Goal: Find specific page/section: Find specific page/section

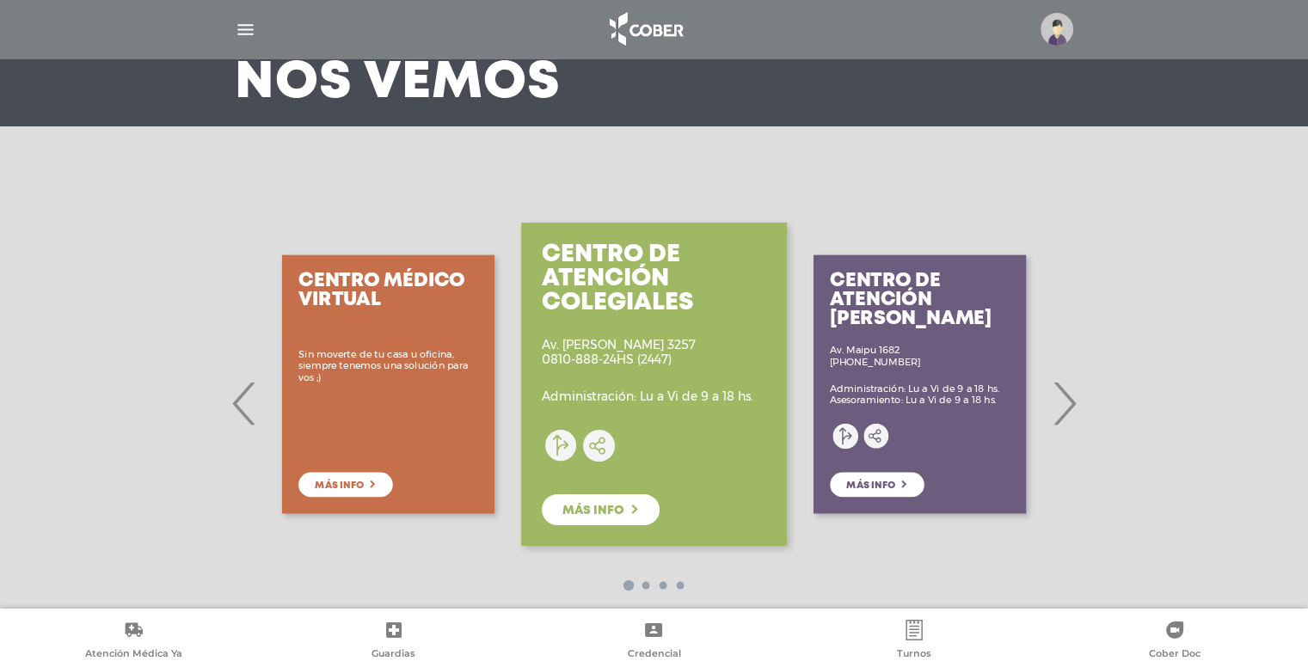
scroll to position [175, 0]
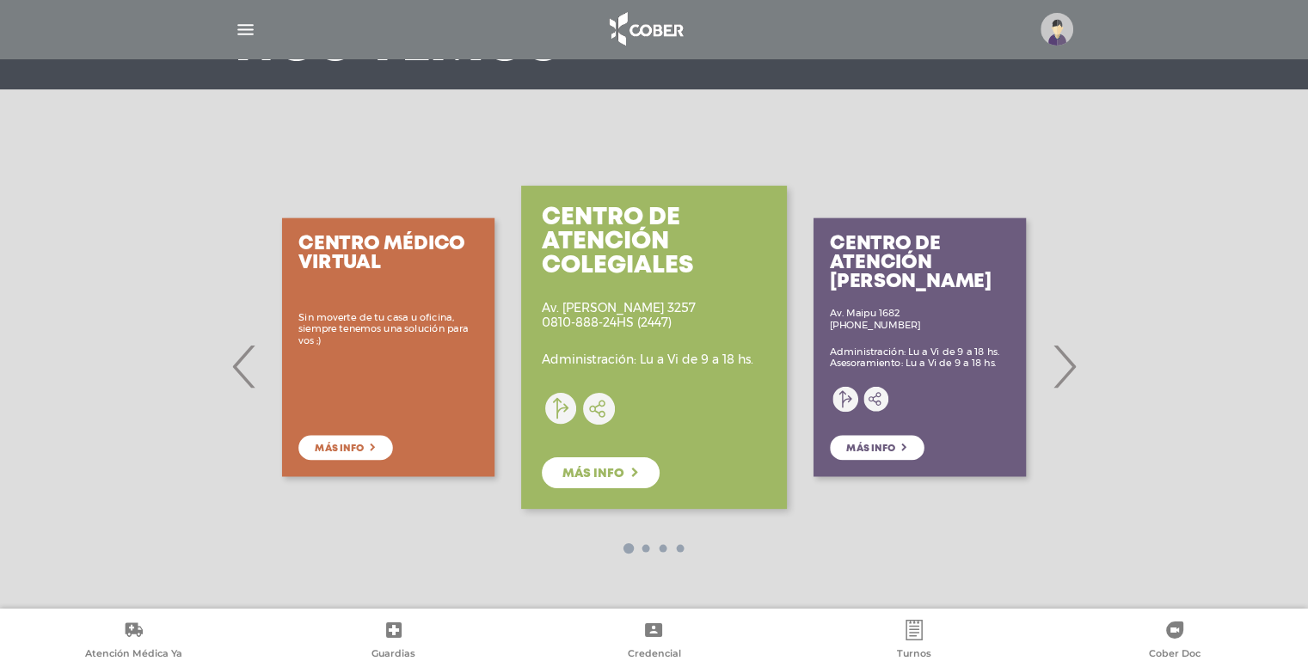
click at [668, 17] on img at bounding box center [645, 29] width 90 height 41
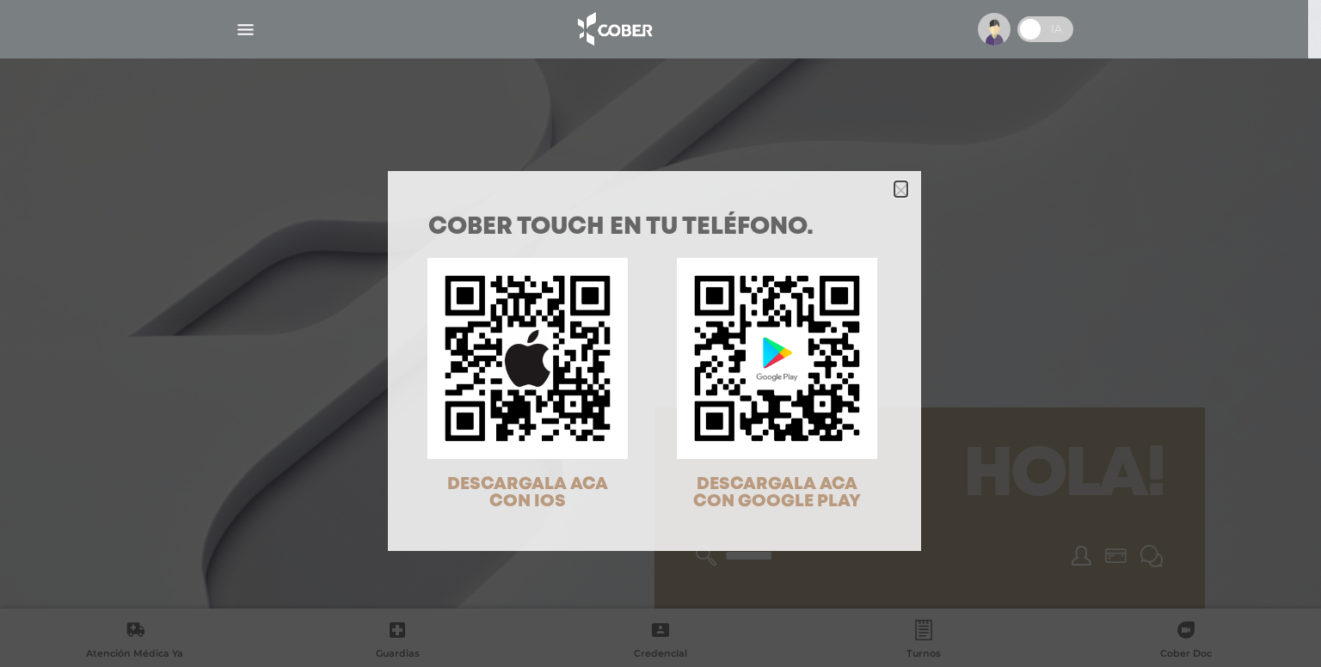
click at [894, 190] on icon "Close" at bounding box center [900, 190] width 13 height 13
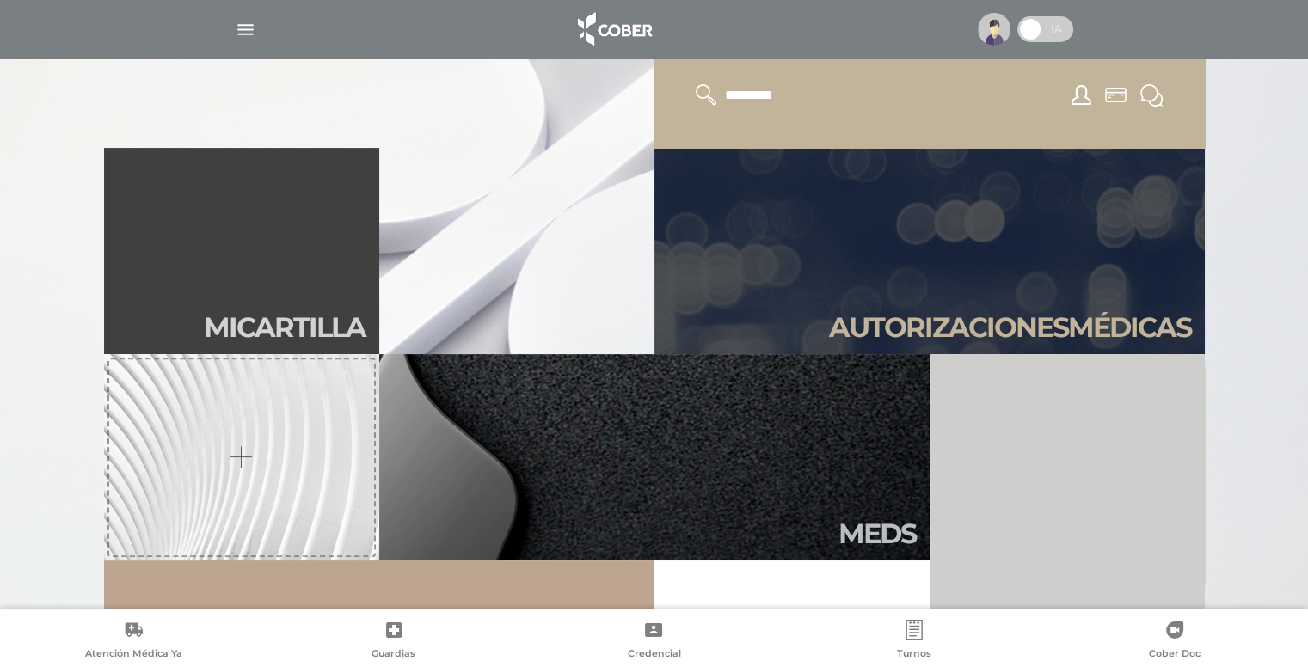
scroll to position [602, 0]
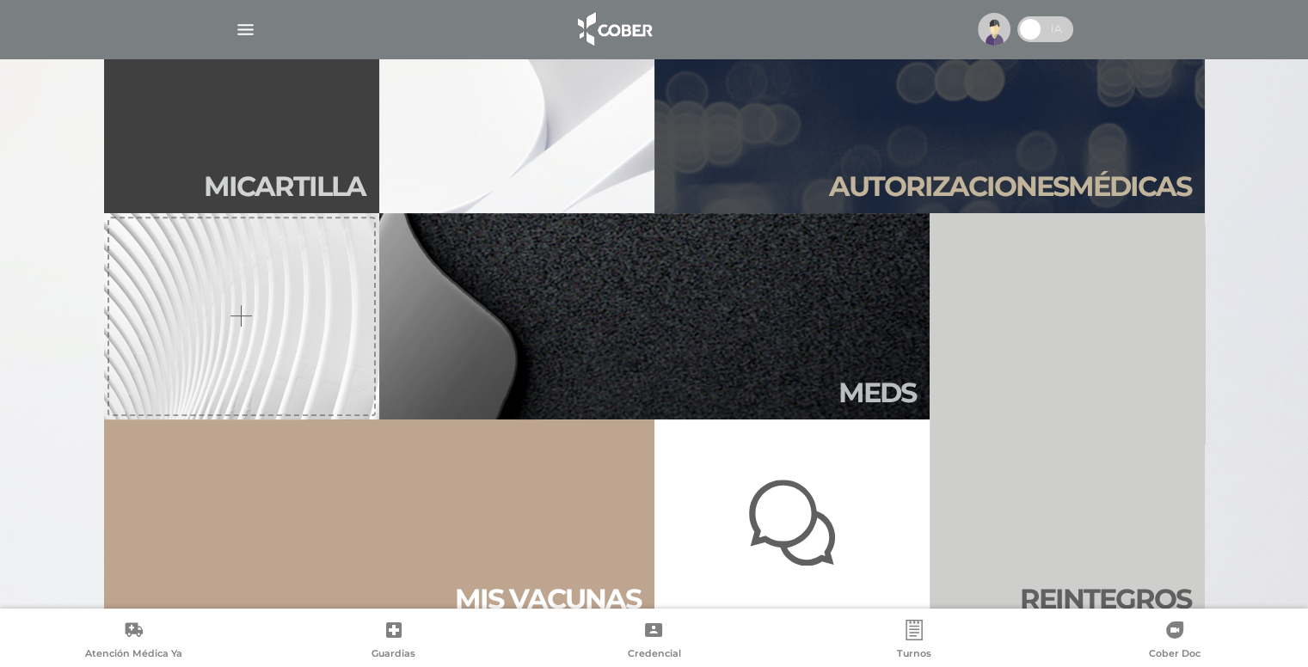
click at [321, 140] on link "Mi car tilla" at bounding box center [241, 110] width 275 height 206
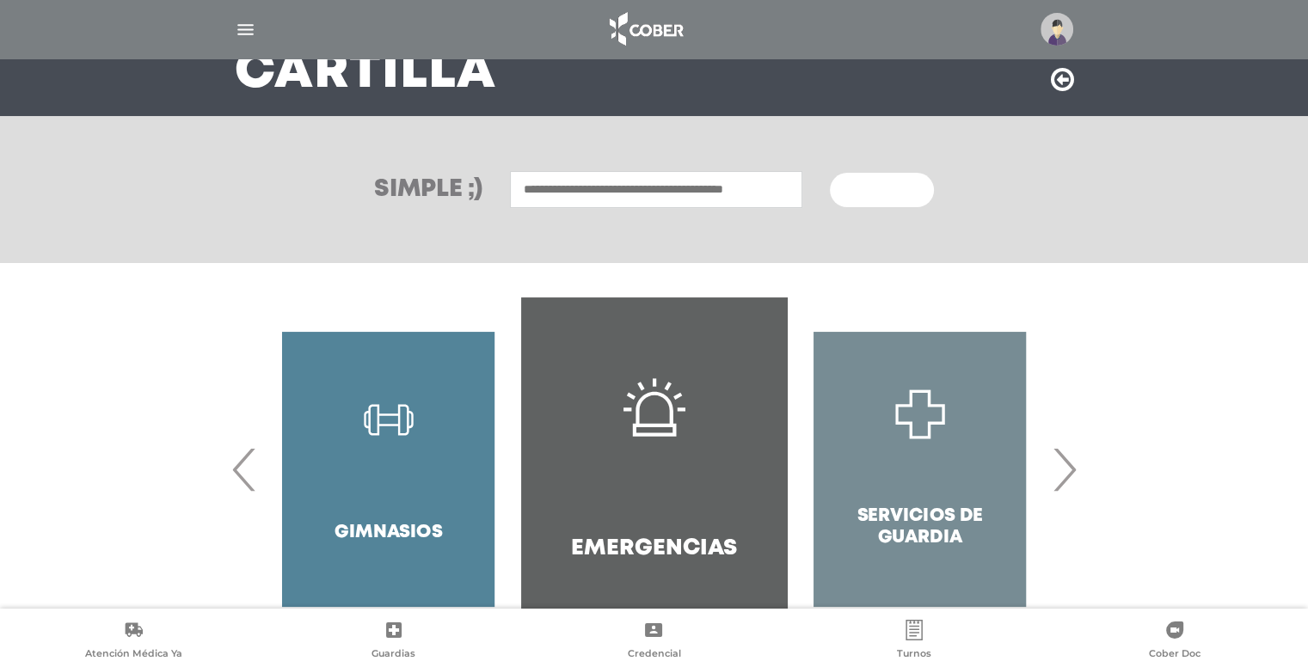
scroll to position [172, 0]
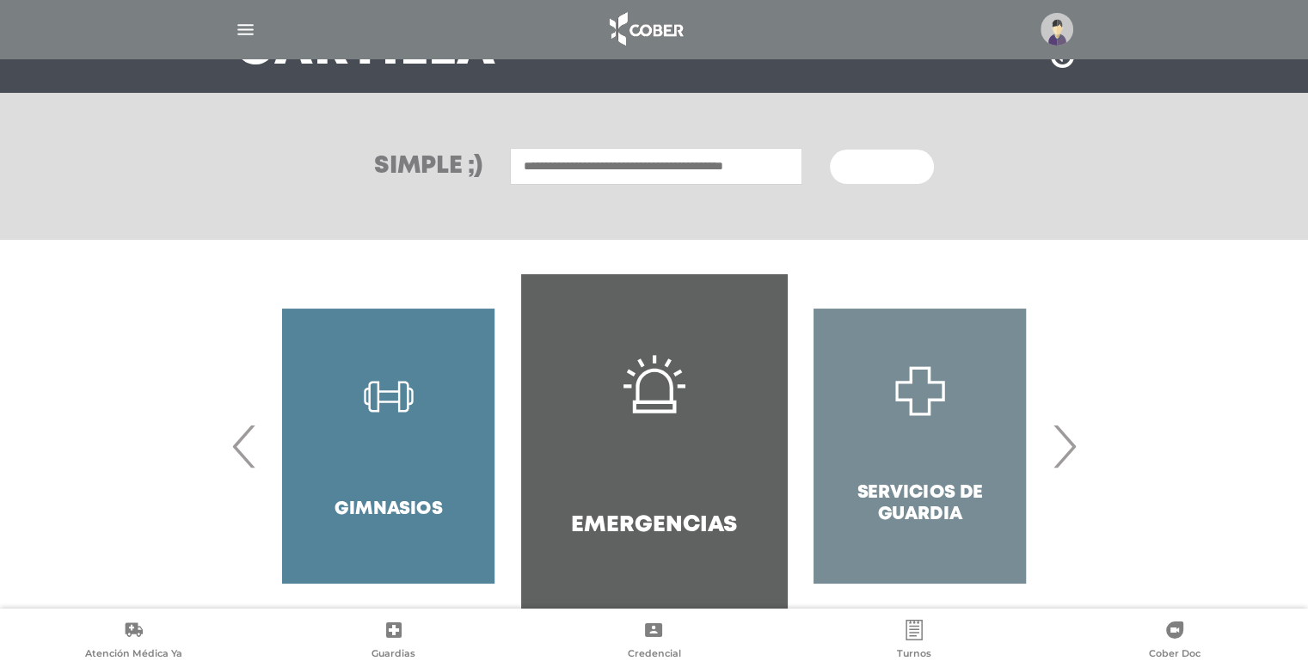
click at [539, 160] on input "text" at bounding box center [656, 166] width 292 height 37
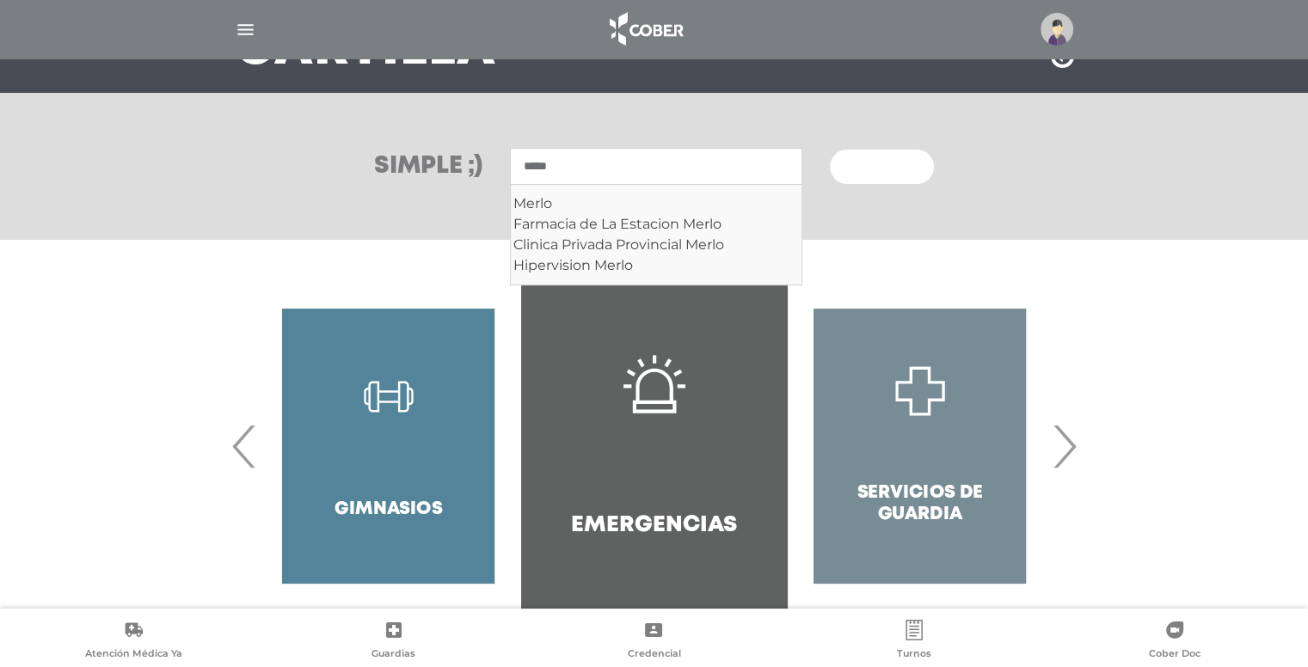
type input "*****"
click at [830, 150] on button "Buscar" at bounding box center [881, 167] width 103 height 34
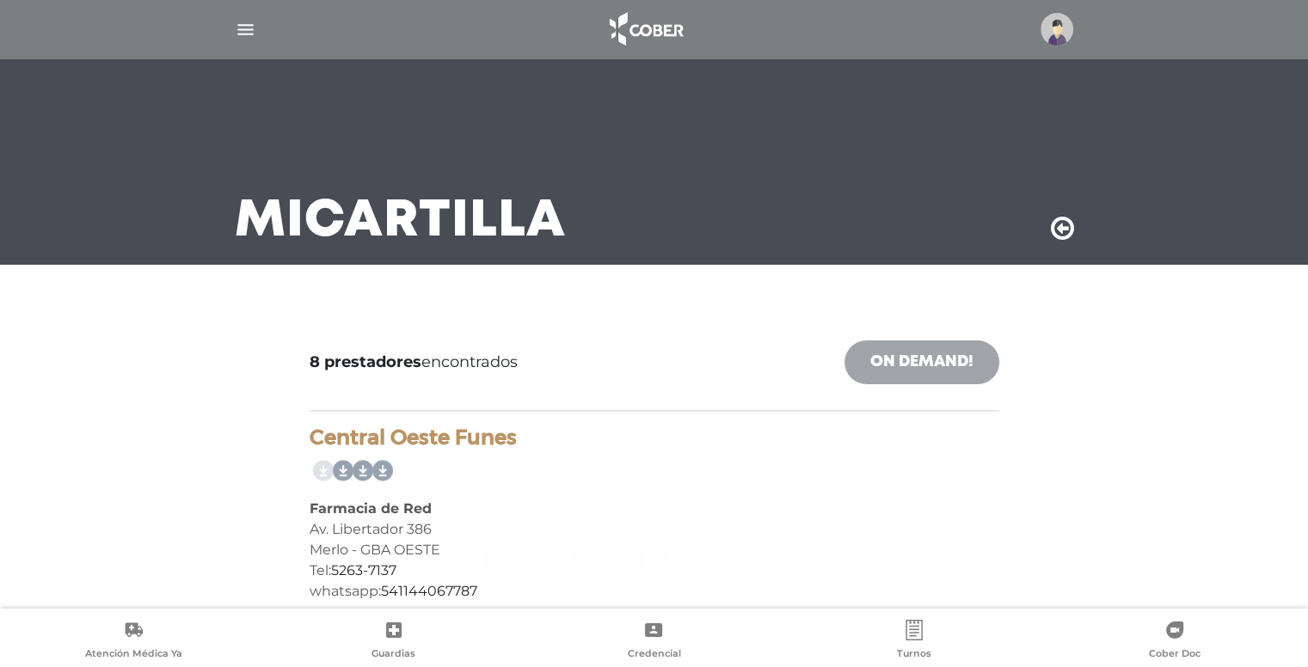
click at [908, 365] on link "On Demand!" at bounding box center [922, 363] width 155 height 44
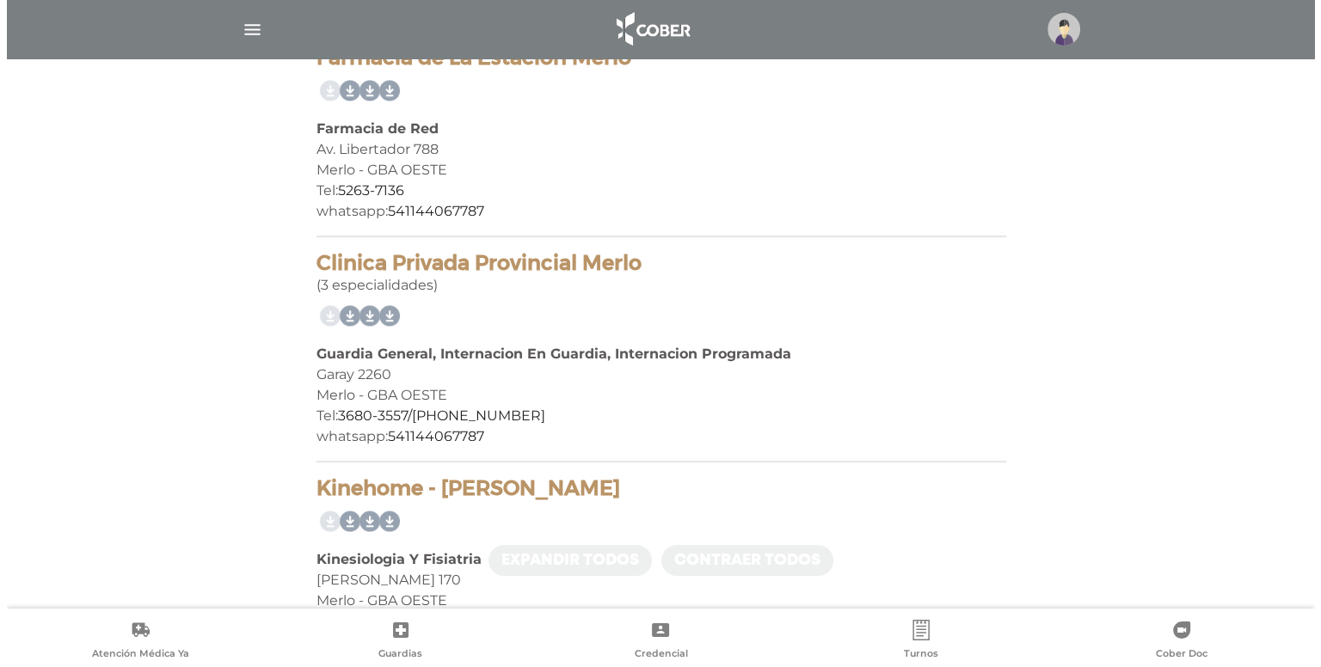
scroll to position [602, 0]
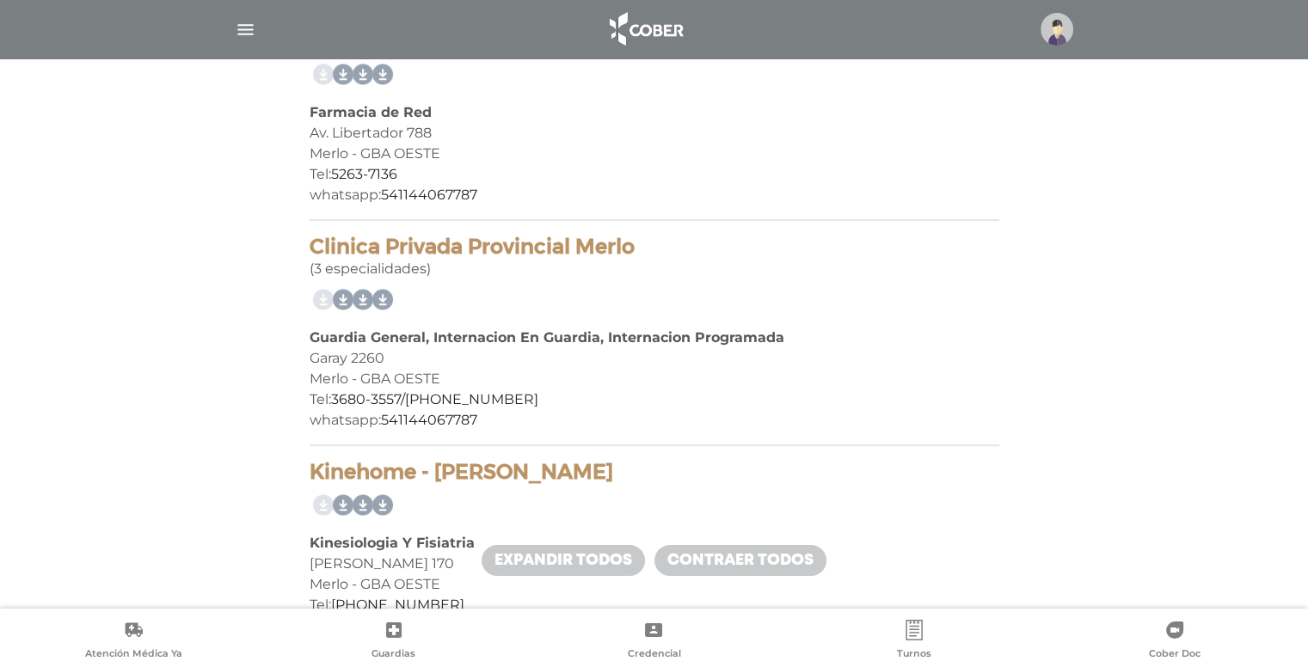
click at [146, 628] on link "Atención Médica Ya" at bounding box center [133, 642] width 261 height 44
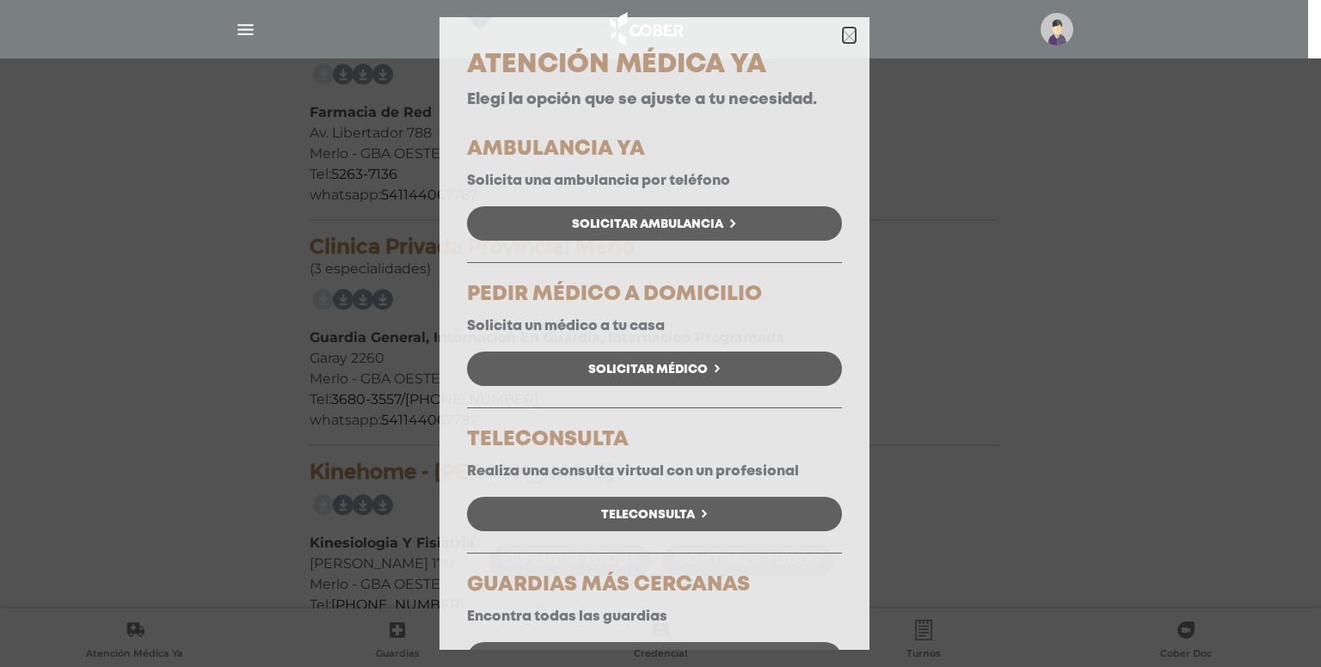
click at [843, 38] on icon "button" at bounding box center [849, 36] width 13 height 13
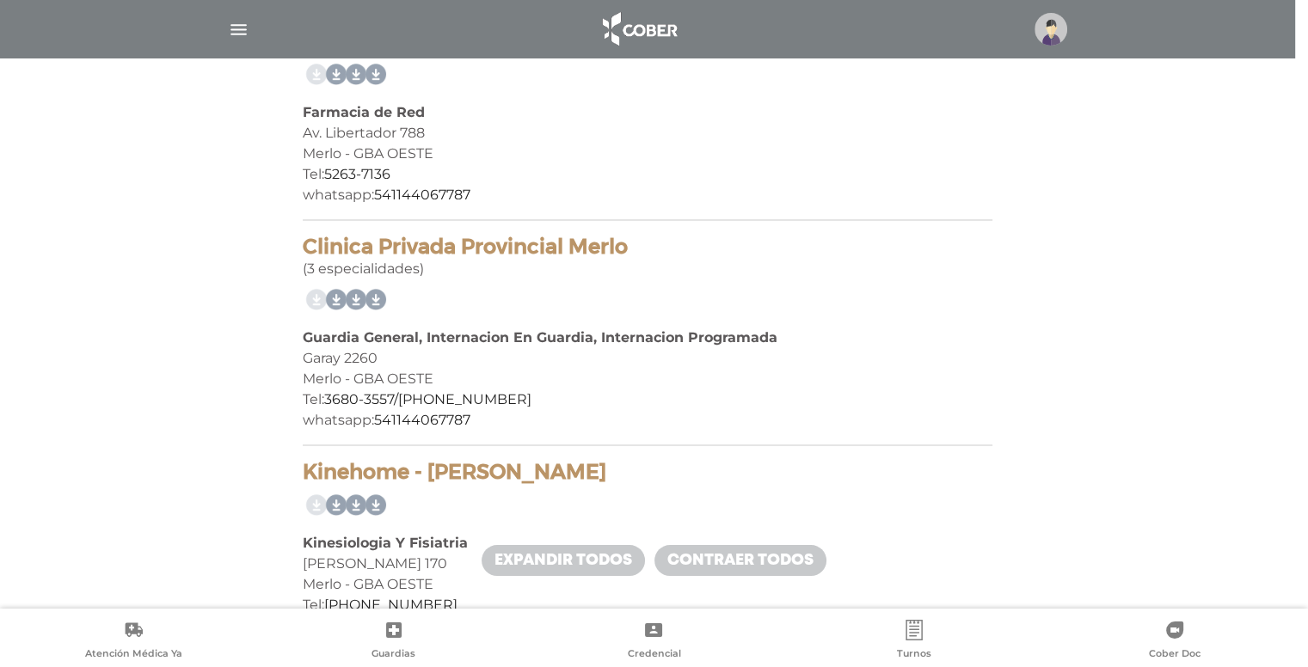
click at [1057, 9] on div at bounding box center [647, 29] width 881 height 41
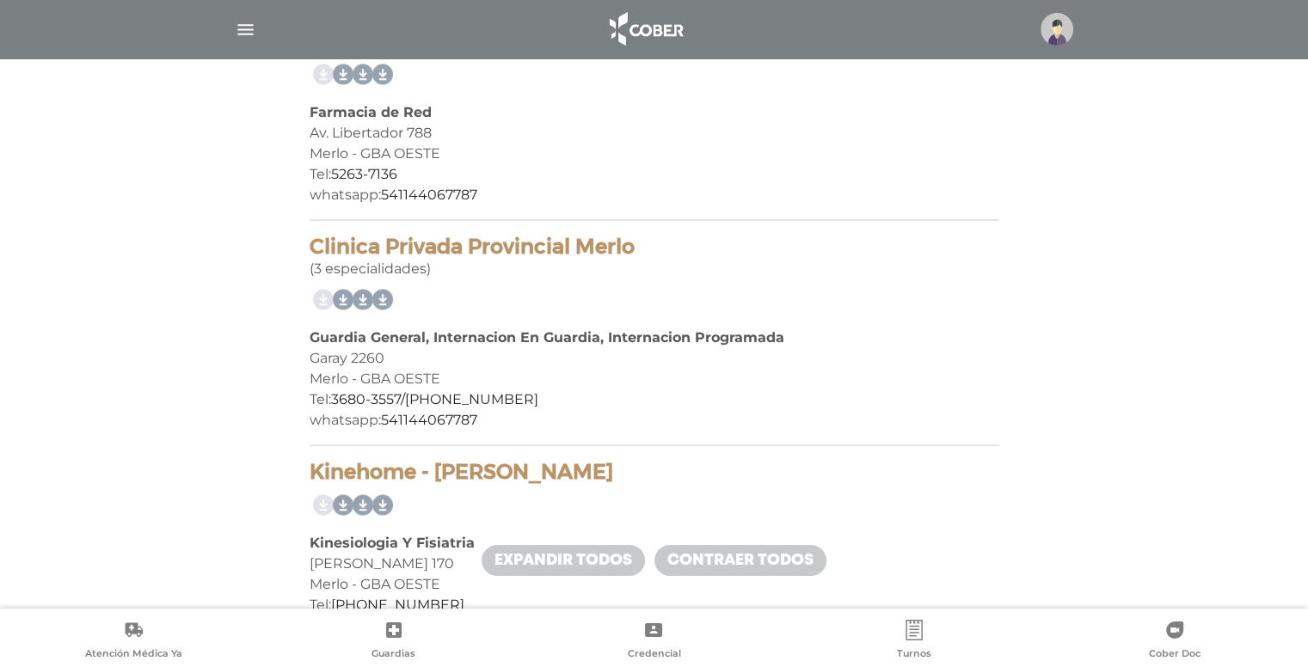
click at [1048, 22] on img at bounding box center [1057, 29] width 33 height 33
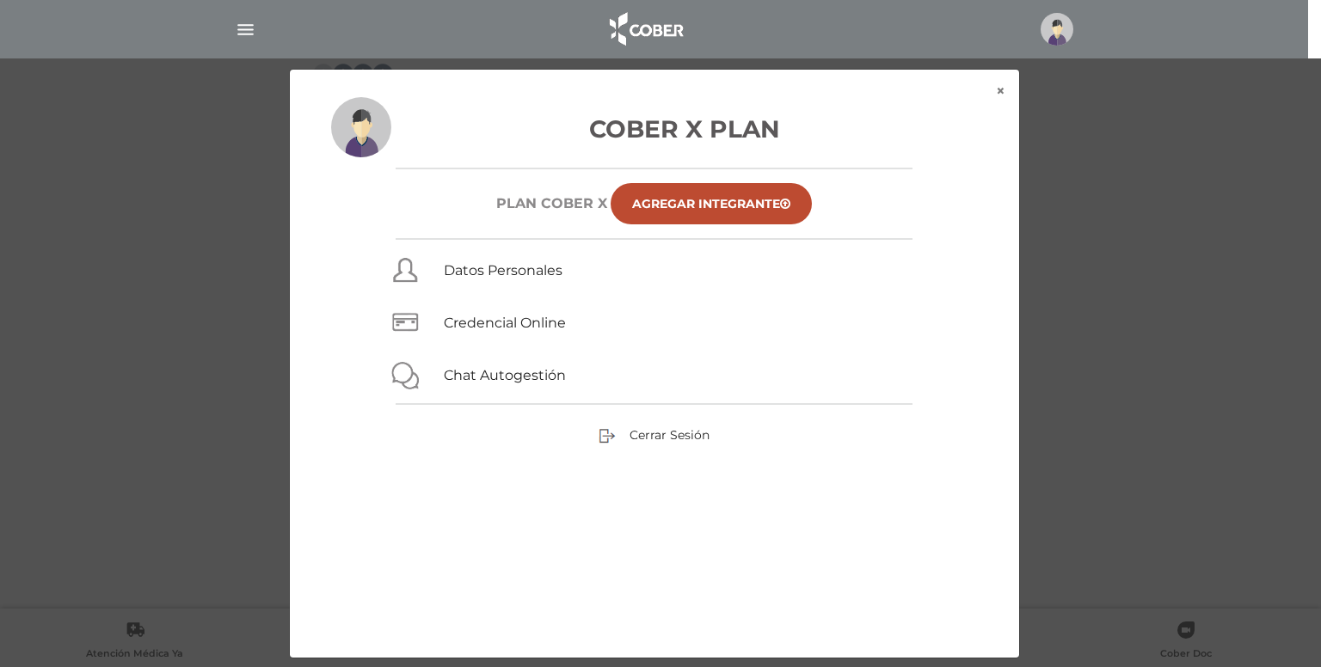
click at [999, 98] on div "Cober X Plan Plan COBER X Agregar Integrante Datos Personales Credencial Online…" at bounding box center [654, 377] width 729 height 561
click at [999, 97] on div "Cober X Plan Plan COBER X Agregar Integrante Datos Personales Credencial Online…" at bounding box center [654, 377] width 729 height 561
click at [1001, 90] on button "×" at bounding box center [1000, 91] width 37 height 43
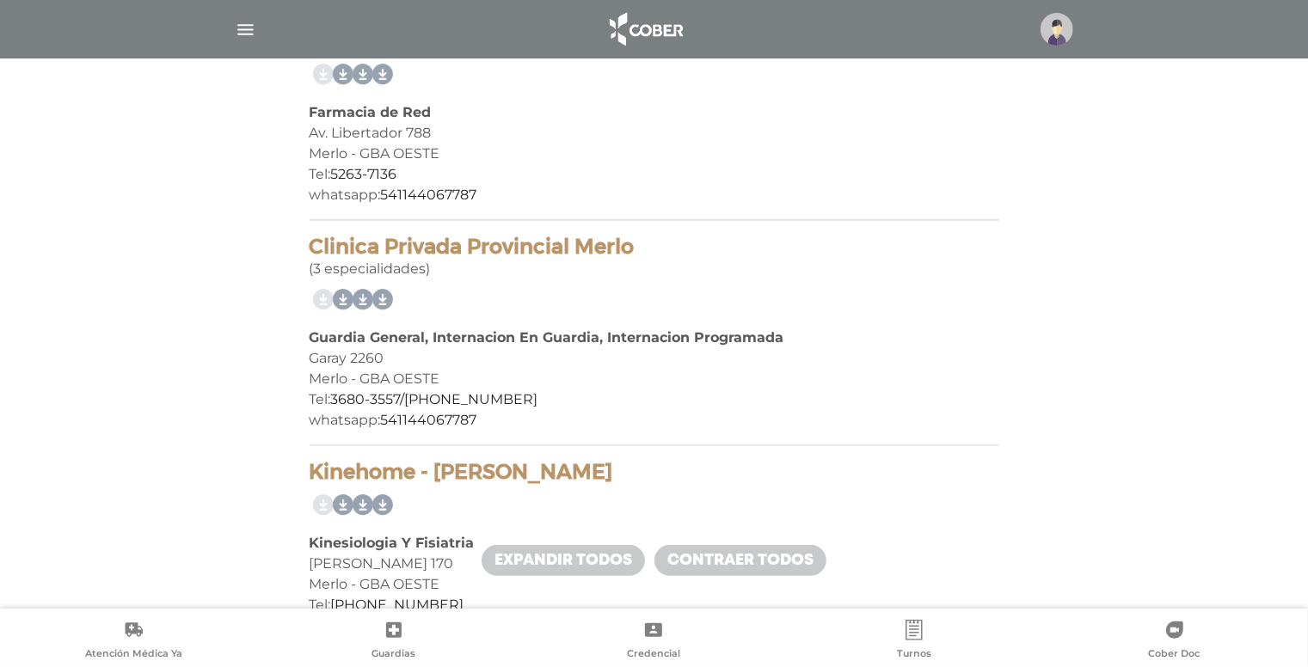
click at [1066, 34] on img at bounding box center [1057, 29] width 33 height 33
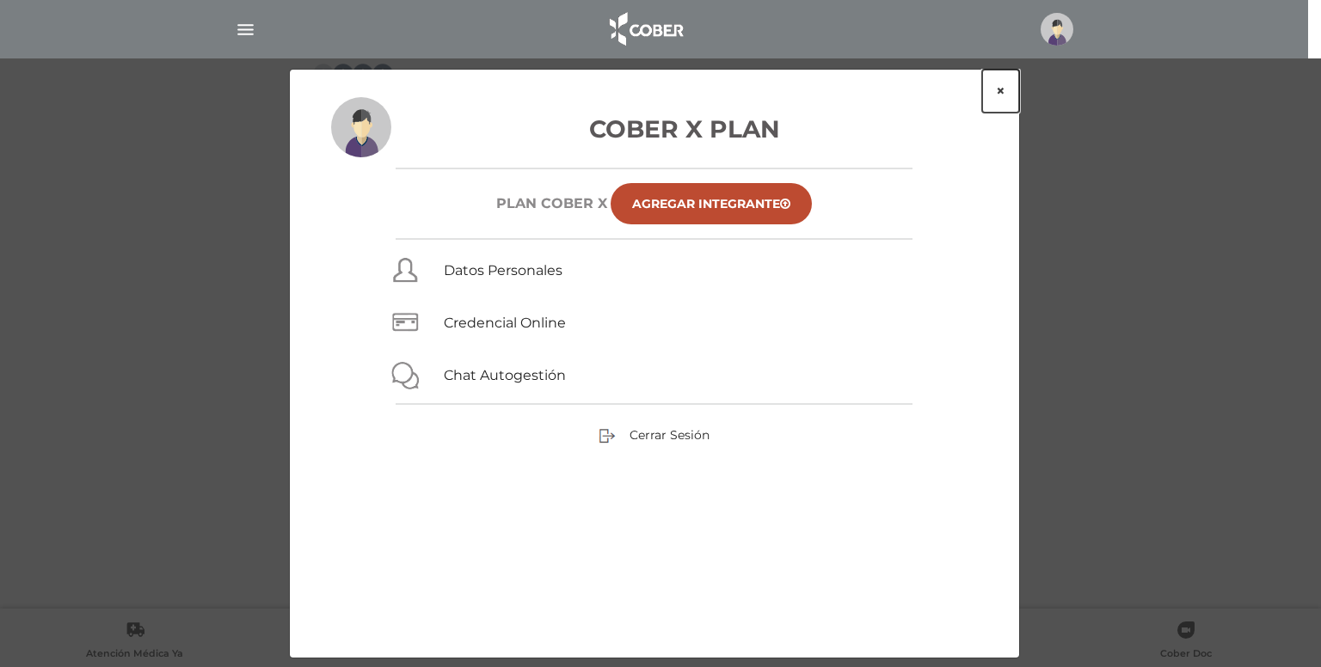
click at [991, 90] on button "×" at bounding box center [1000, 91] width 37 height 43
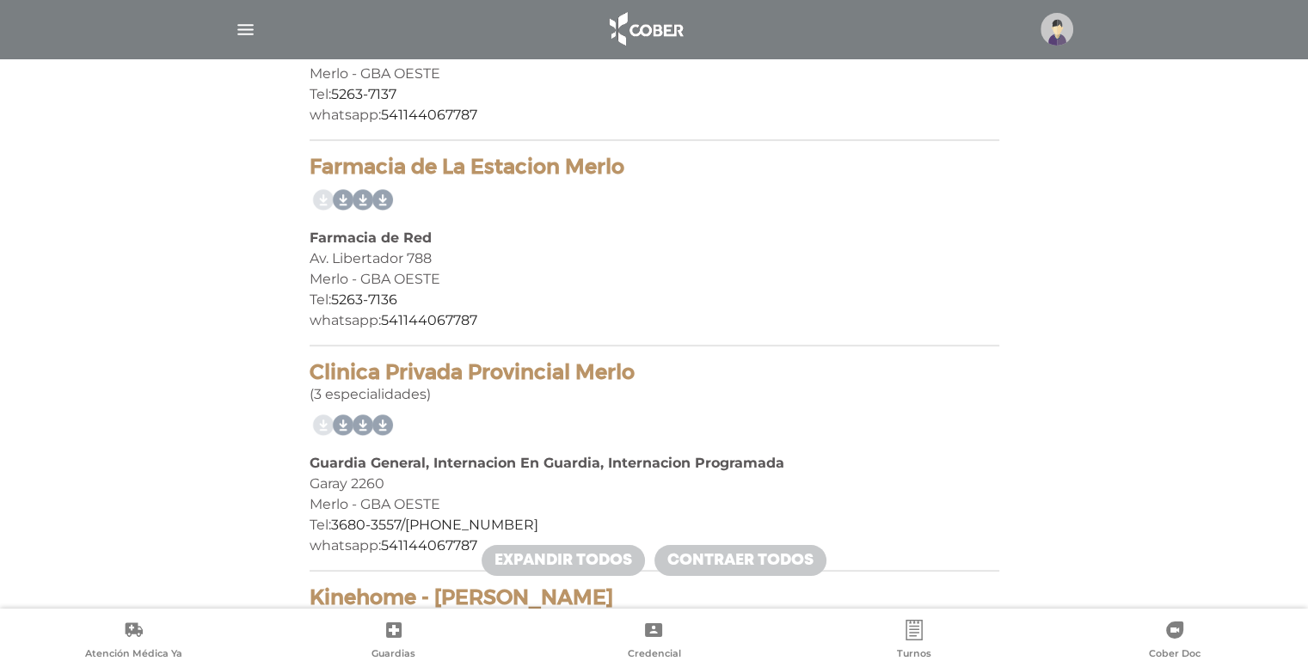
scroll to position [86, 0]
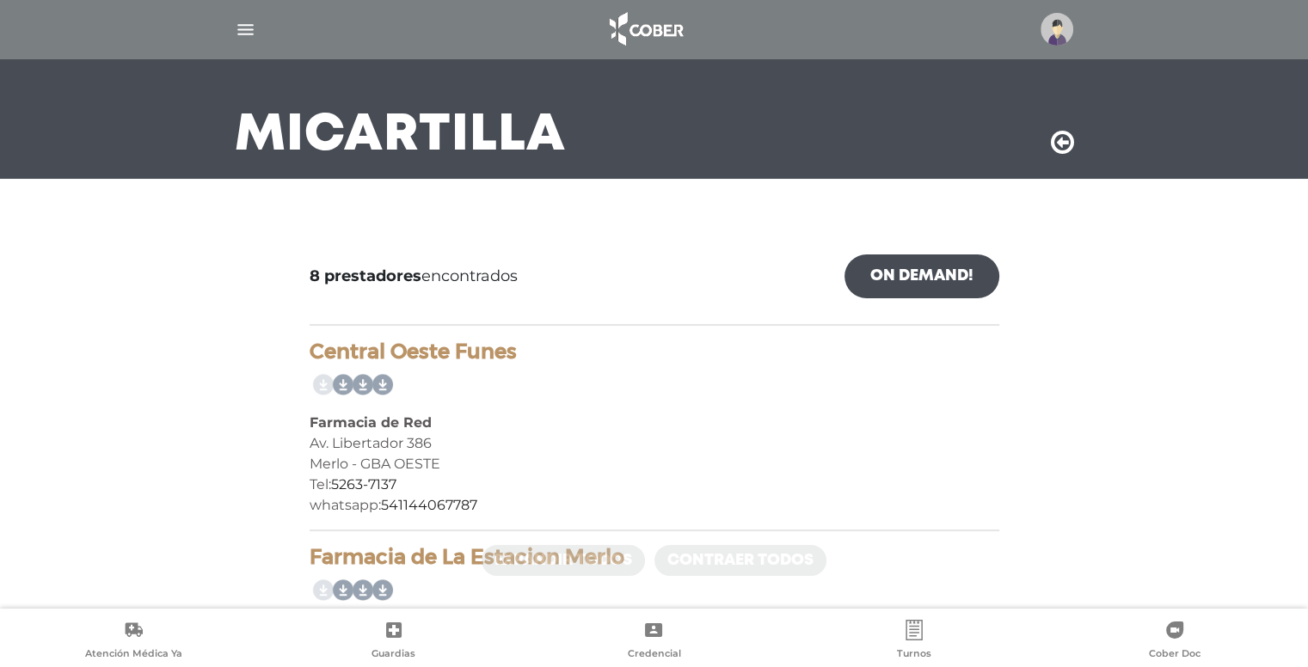
click at [650, 35] on img at bounding box center [645, 29] width 90 height 41
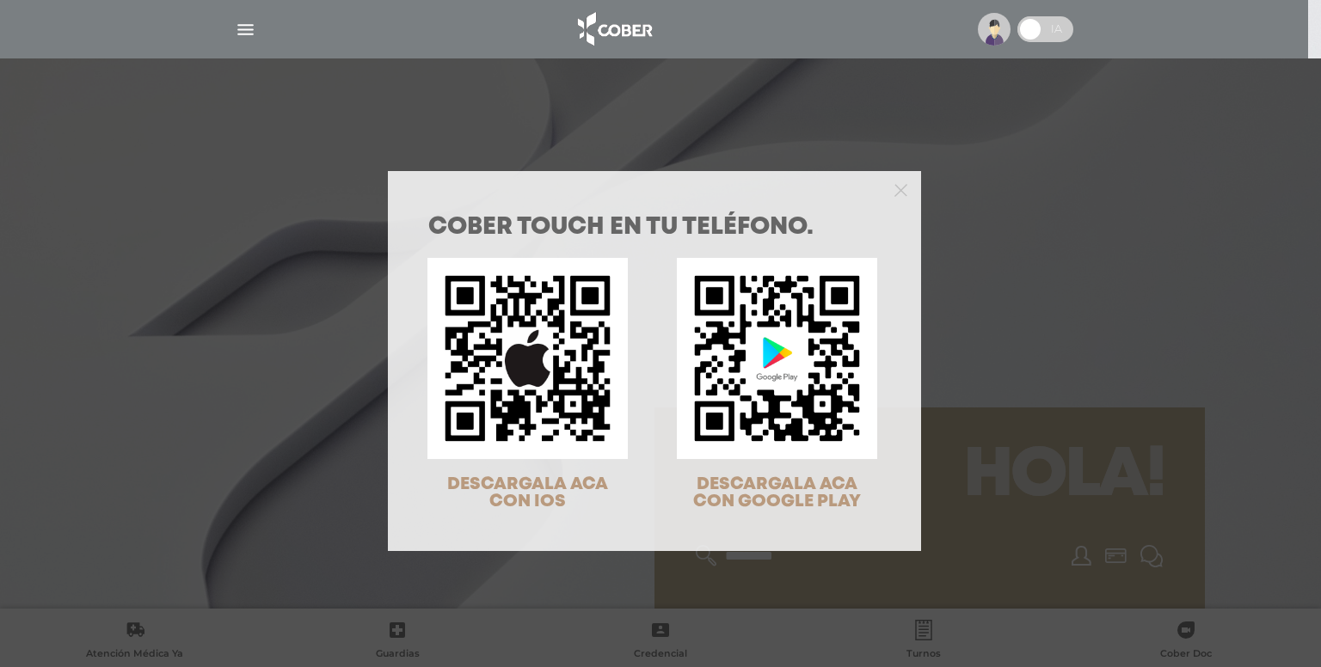
click at [881, 187] on div at bounding box center [654, 188] width 533 height 34
click at [906, 197] on div at bounding box center [654, 188] width 533 height 34
click at [898, 193] on polygon "Close" at bounding box center [900, 190] width 13 height 13
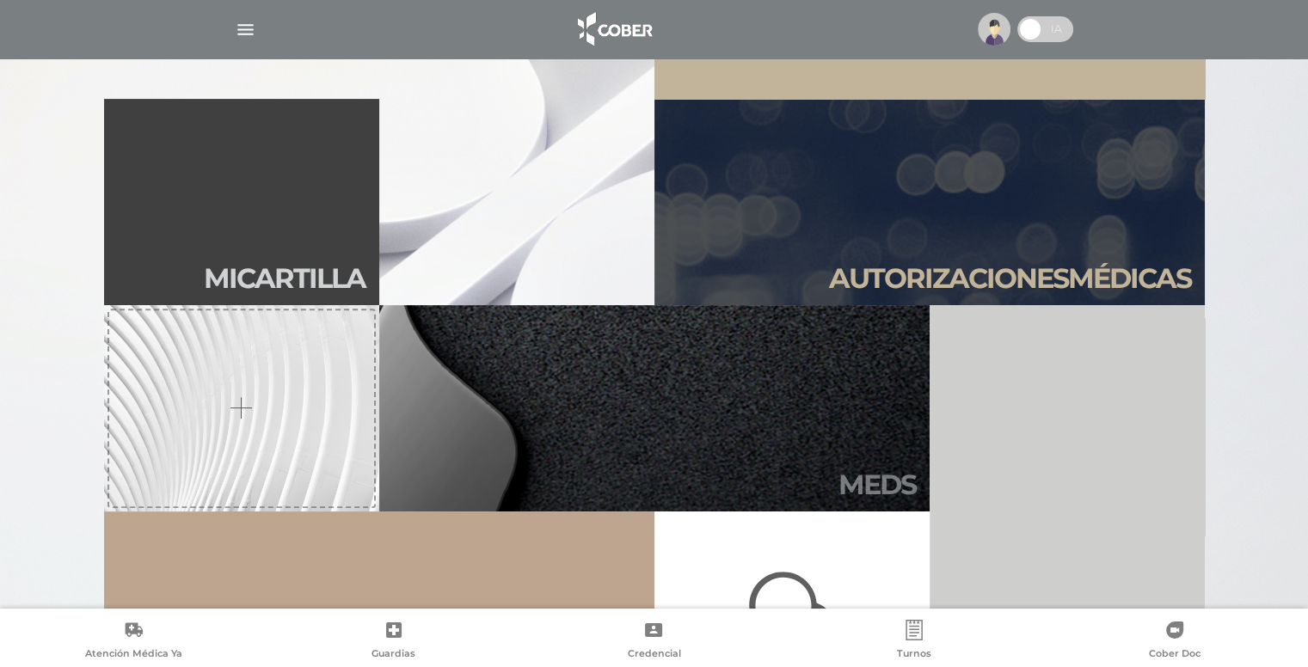
scroll to position [516, 0]
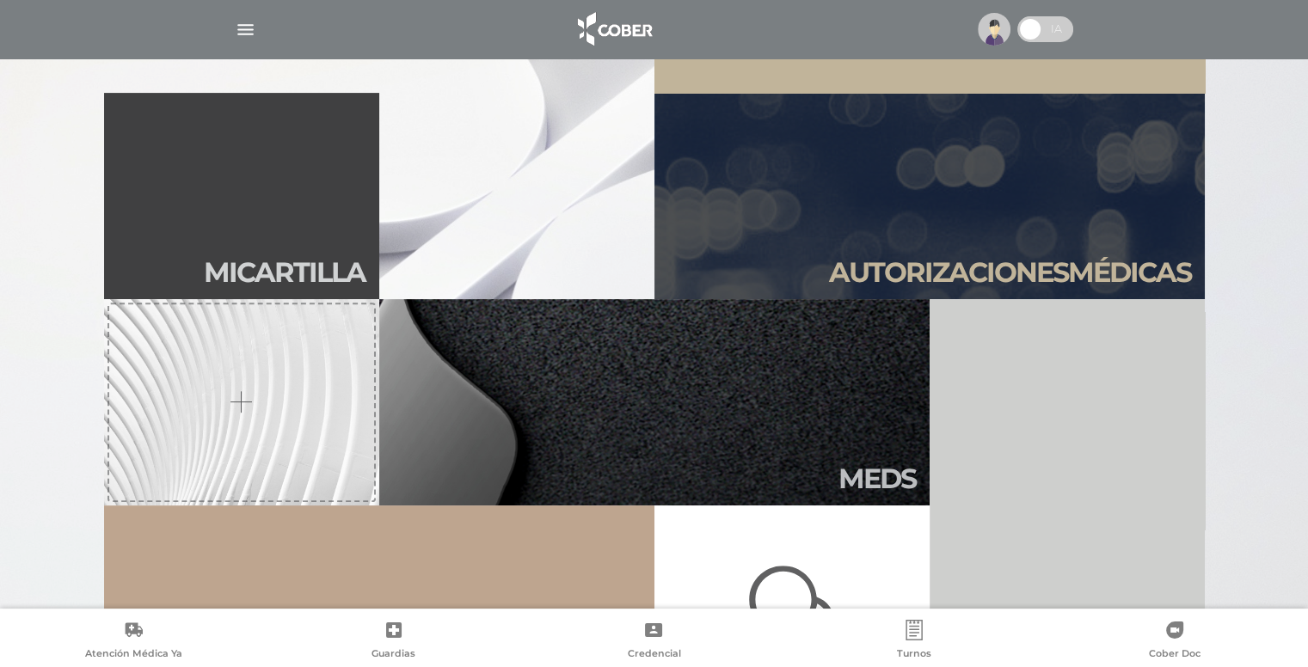
click at [322, 189] on link "Mi car tilla" at bounding box center [241, 196] width 275 height 206
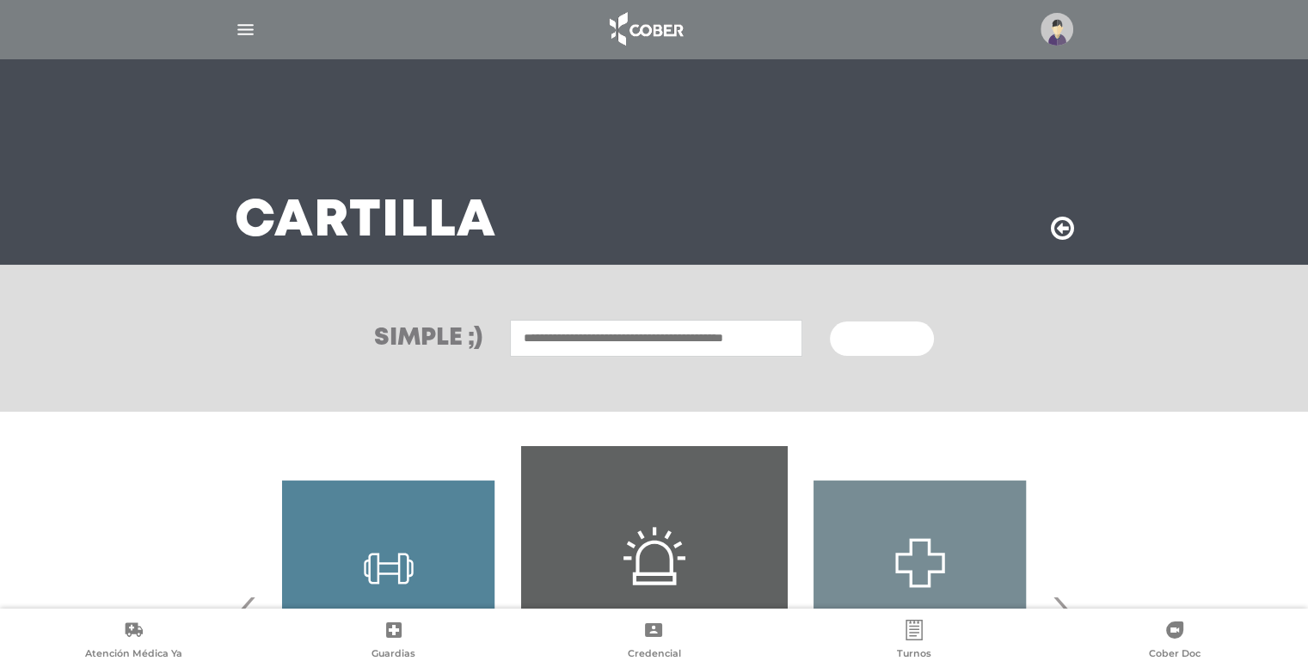
click at [611, 329] on input "text" at bounding box center [656, 338] width 292 height 37
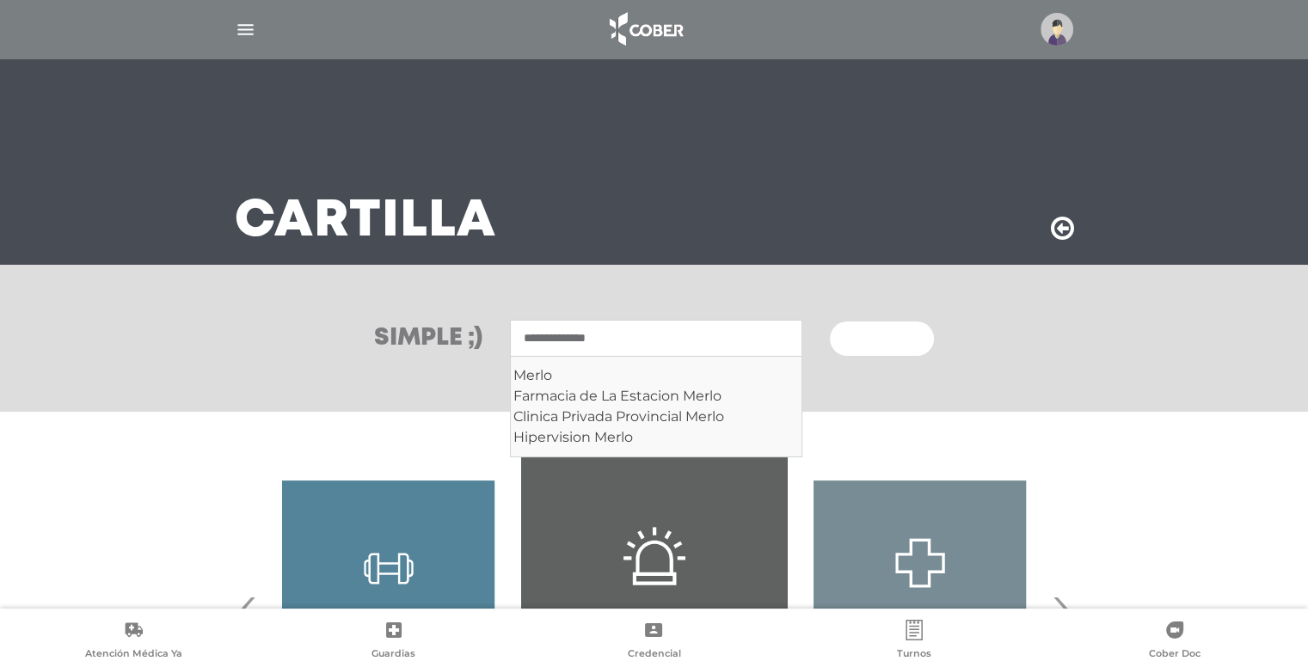
type input "**********"
click at [830, 322] on button "Buscar" at bounding box center [881, 339] width 103 height 34
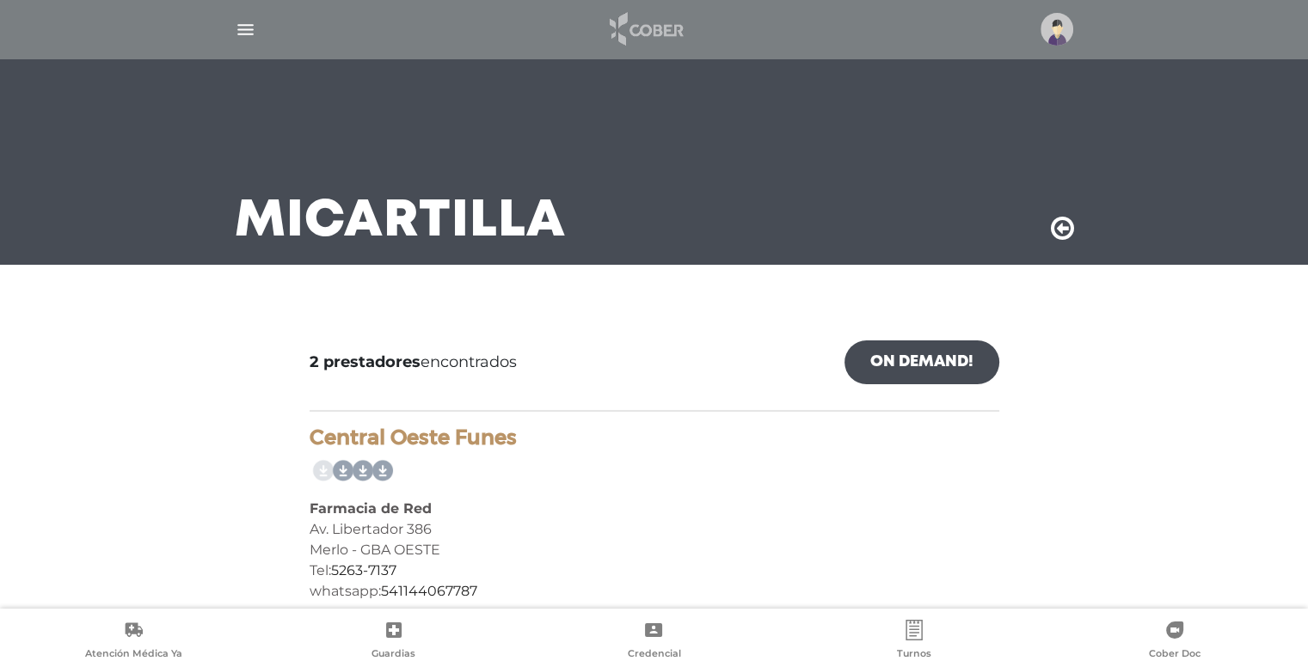
click at [671, 28] on img at bounding box center [645, 29] width 90 height 41
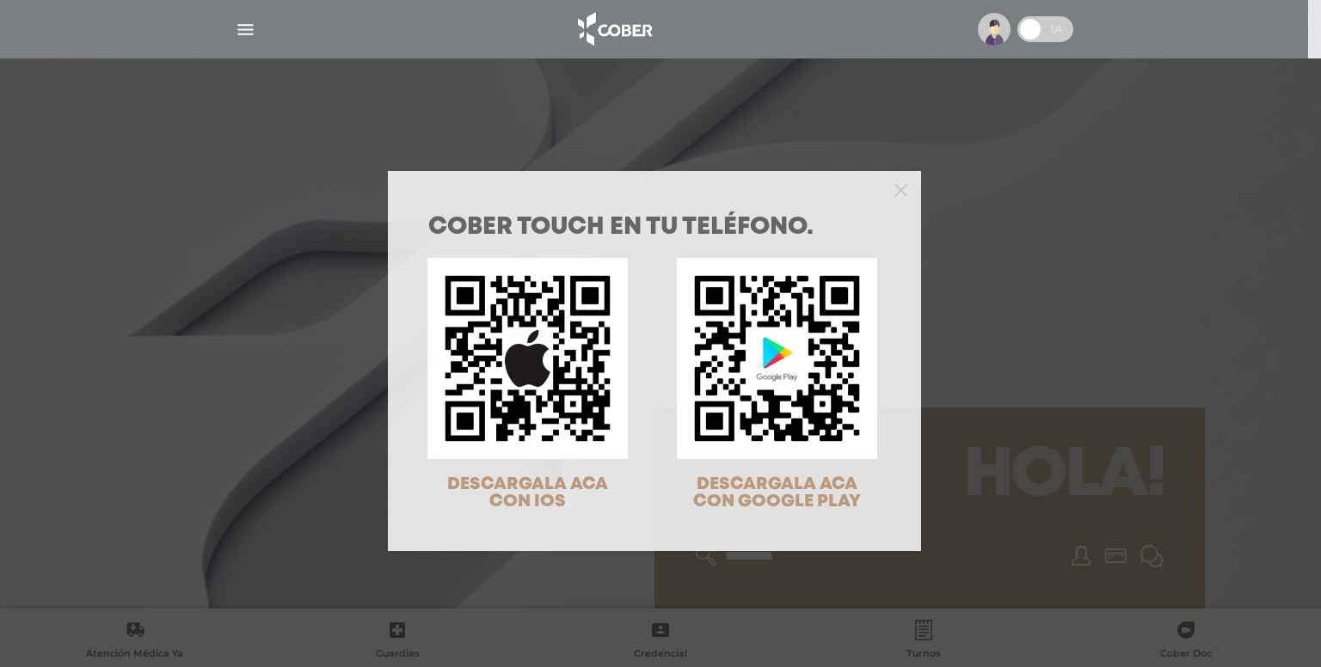
click at [901, 186] on div at bounding box center [654, 188] width 533 height 34
click at [894, 187] on icon "Close" at bounding box center [900, 190] width 13 height 13
